Goal: Information Seeking & Learning: Learn about a topic

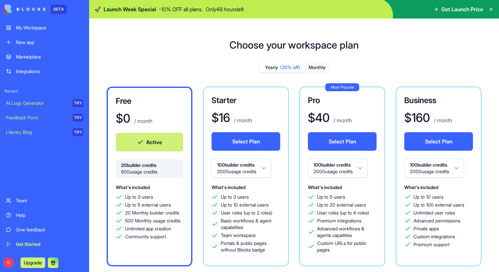
scroll to position [18, 0]
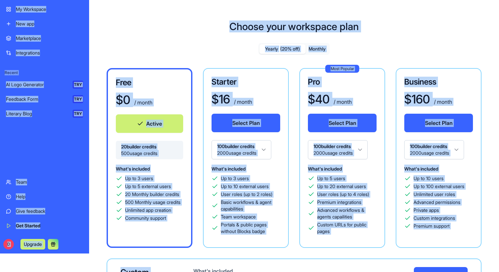
drag, startPoint x: 6, startPoint y: 254, endPoint x: 223, endPoint y: 259, distance: 217.6
click at [223, 253] on html "BETA My Workspace New app Marketplace Integrations Recent AI Logo Generator TRY…" at bounding box center [249, 118] width 499 height 272
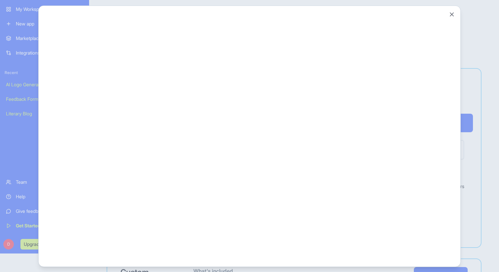
scroll to position [0, 0]
click at [457, 13] on div "Close" at bounding box center [249, 135] width 422 height 261
click at [454, 13] on button "Close" at bounding box center [452, 14] width 7 height 7
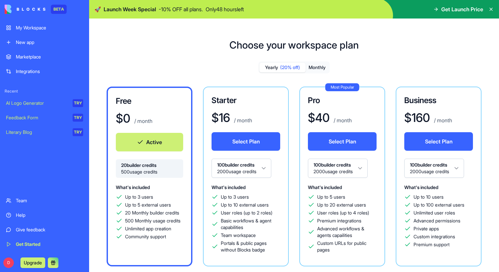
click at [49, 26] on div "My Workspace" at bounding box center [49, 27] width 67 height 7
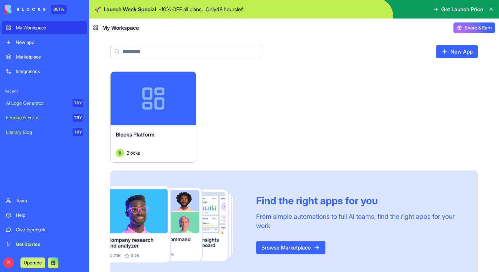
click at [491, 8] on icon at bounding box center [490, 9] width 5 height 5
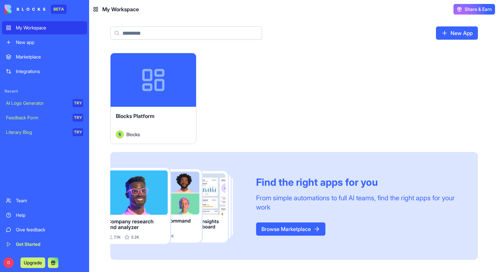
click at [221, 86] on div "Launch Blocks Platform Blocks Find the right apps for you From simple automatio…" at bounding box center [294, 156] width 368 height 207
click at [59, 54] on div "Marketplace" at bounding box center [49, 56] width 67 height 7
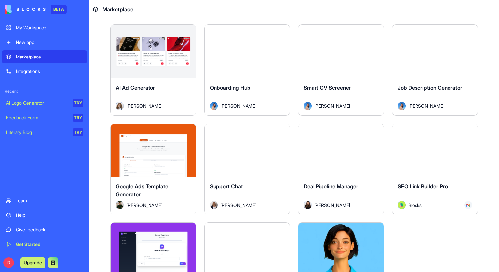
scroll to position [1908, 0]
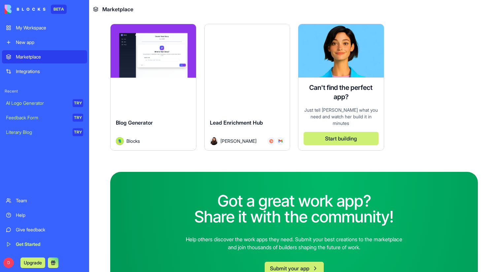
click at [245, 54] on button "Explore" at bounding box center [247, 50] width 50 height 13
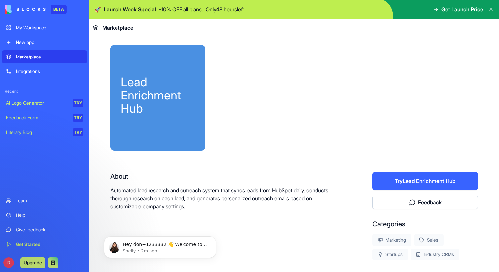
scroll to position [104, 0]
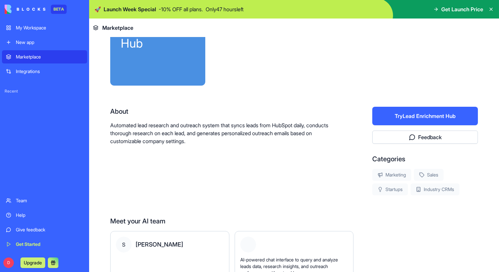
scroll to position [104, 0]
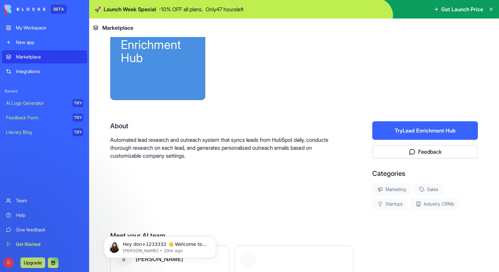
scroll to position [104, 0]
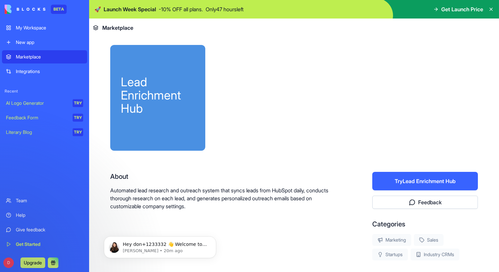
scroll to position [104, 0]
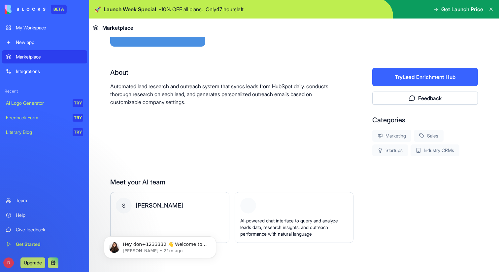
click at [197, 167] on div "Lead Enrichment Hub About Automated lead research and outreach system that sync…" at bounding box center [294, 102] width 368 height 323
click at [213, 237] on icon "Dismiss notification" at bounding box center [214, 238] width 2 height 2
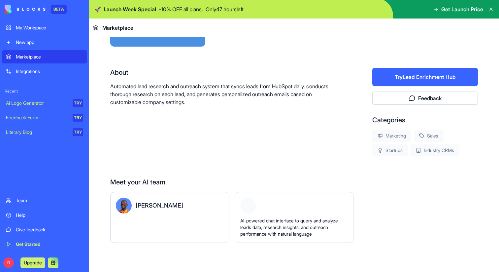
click at [202, 170] on div "Lead Enrichment Hub About Automated lead research and outreach system that sync…" at bounding box center [294, 102] width 368 height 323
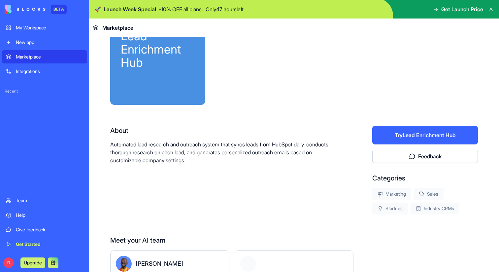
scroll to position [104, 0]
